Goal: Transaction & Acquisition: Obtain resource

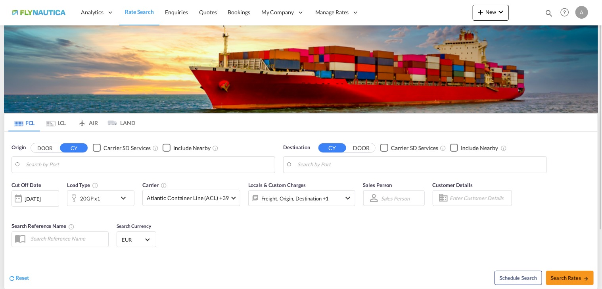
click at [584, 13] on div "A" at bounding box center [582, 12] width 13 height 13
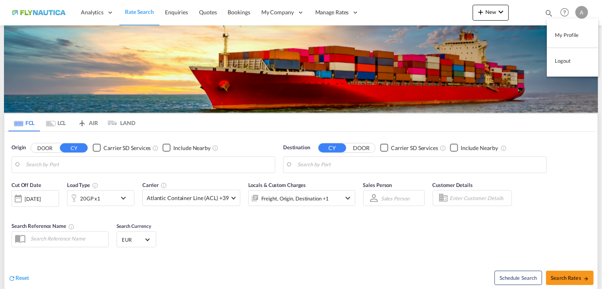
click at [571, 60] on button "Logout" at bounding box center [573, 61] width 52 height 16
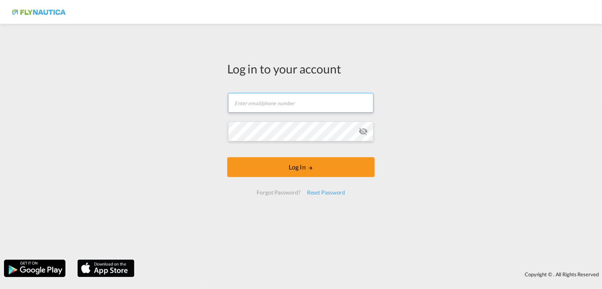
type input "[EMAIL_ADDRESS][DOMAIN_NAME]"
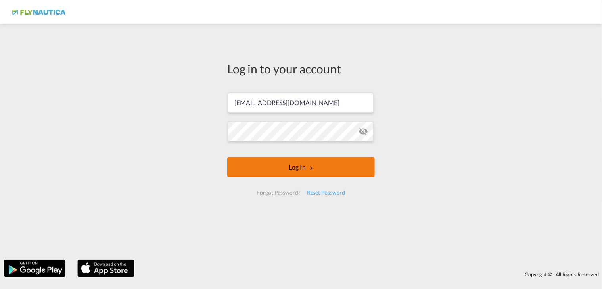
click at [298, 170] on button "Log In" at bounding box center [301, 167] width 148 height 20
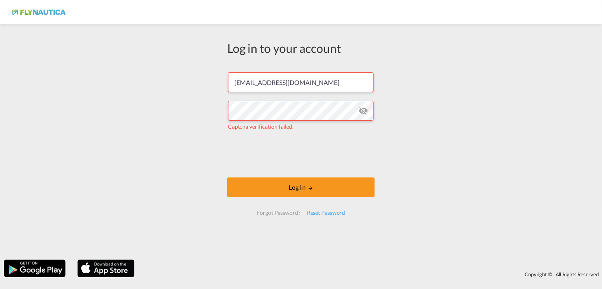
click at [367, 112] on md-icon "icon-eye-off" at bounding box center [364, 111] width 10 height 10
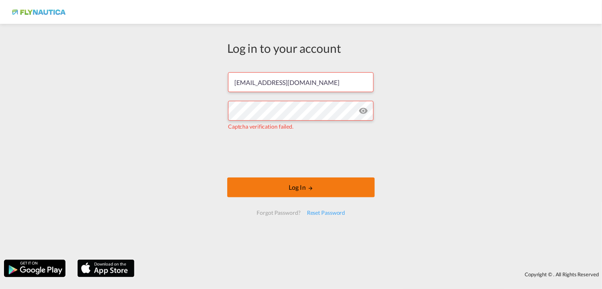
click at [291, 188] on button "Log In" at bounding box center [301, 187] width 148 height 20
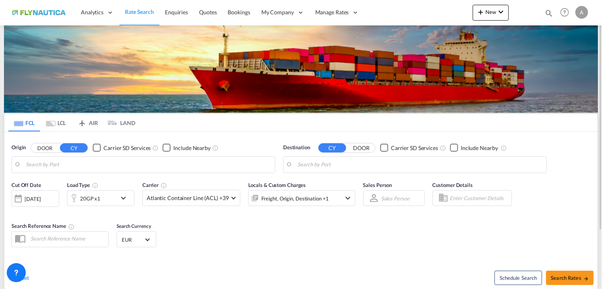
click at [300, 258] on div "Reset Schedule Search Search Rates" at bounding box center [301, 271] width 594 height 35
click at [56, 125] on md-tab-item "LCL" at bounding box center [56, 122] width 32 height 17
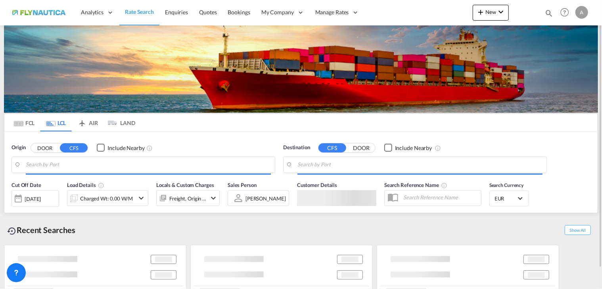
click at [47, 147] on button "DOOR" at bounding box center [45, 147] width 28 height 9
type input "DE-22844, [GEOGRAPHIC_DATA], [GEOGRAPHIC_DATA]"
type input "Santos, BRSSZ"
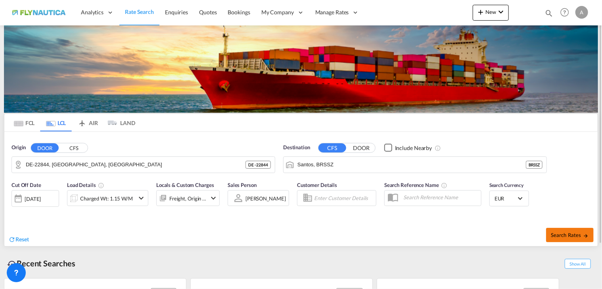
click at [575, 239] on button "Search Rates" at bounding box center [571, 235] width 48 height 14
type input "22844 to BRSSZ / [DATE]"
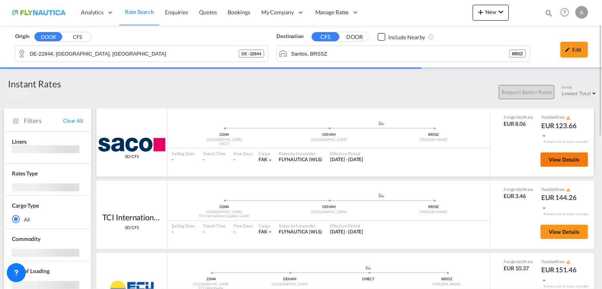
click at [565, 163] on button "View Details" at bounding box center [565, 159] width 48 height 14
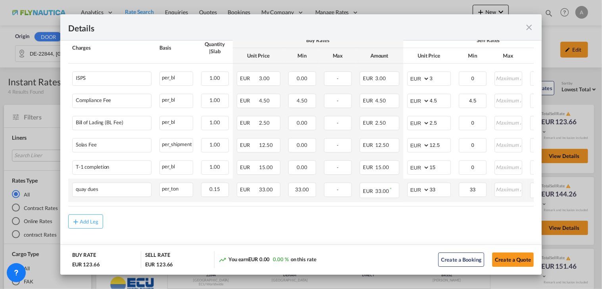
scroll to position [424, 0]
click at [528, 24] on md-icon "icon-close fg-AAA8AD m-0 cursor" at bounding box center [530, 28] width 10 height 10
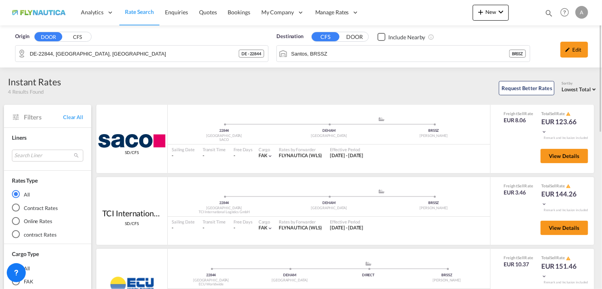
click at [119, 77] on div "Instant Rates 4 Results Found Request Better Rates Sort by Lowest Total Lowest …" at bounding box center [301, 85] width 595 height 20
click at [68, 35] on button "CFS" at bounding box center [78, 37] width 28 height 9
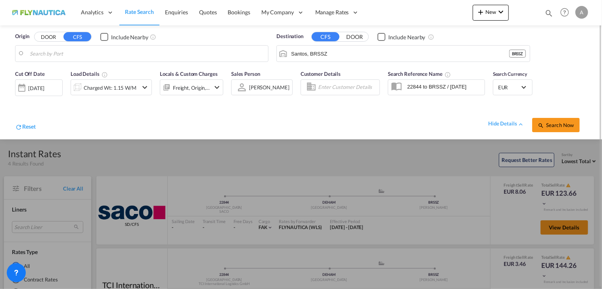
click at [49, 33] on button "DOOR" at bounding box center [49, 37] width 28 height 9
click at [73, 52] on body "Analytics Reports Dashboard Rate Search Enquiries Quotes Bookings" at bounding box center [301, 144] width 602 height 289
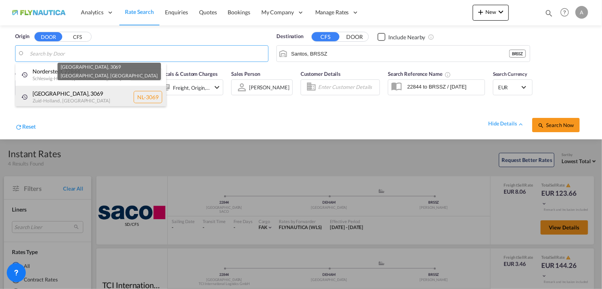
click at [87, 92] on div "[GEOGRAPHIC_DATA] , [GEOGRAPHIC_DATA] , [GEOGRAPHIC_DATA] [GEOGRAPHIC_DATA]-3069" at bounding box center [90, 97] width 151 height 23
type input "NL-3069, [GEOGRAPHIC_DATA], [GEOGRAPHIC_DATA]"
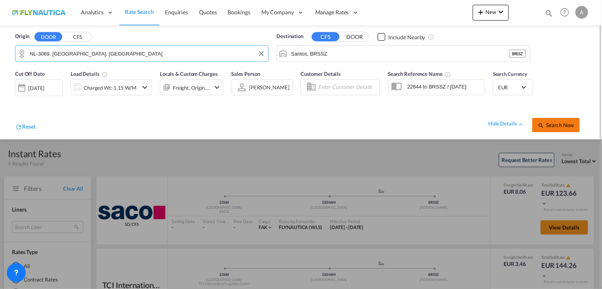
click at [549, 124] on span "Search Now" at bounding box center [556, 125] width 36 height 6
